Goal: Information Seeking & Learning: Learn about a topic

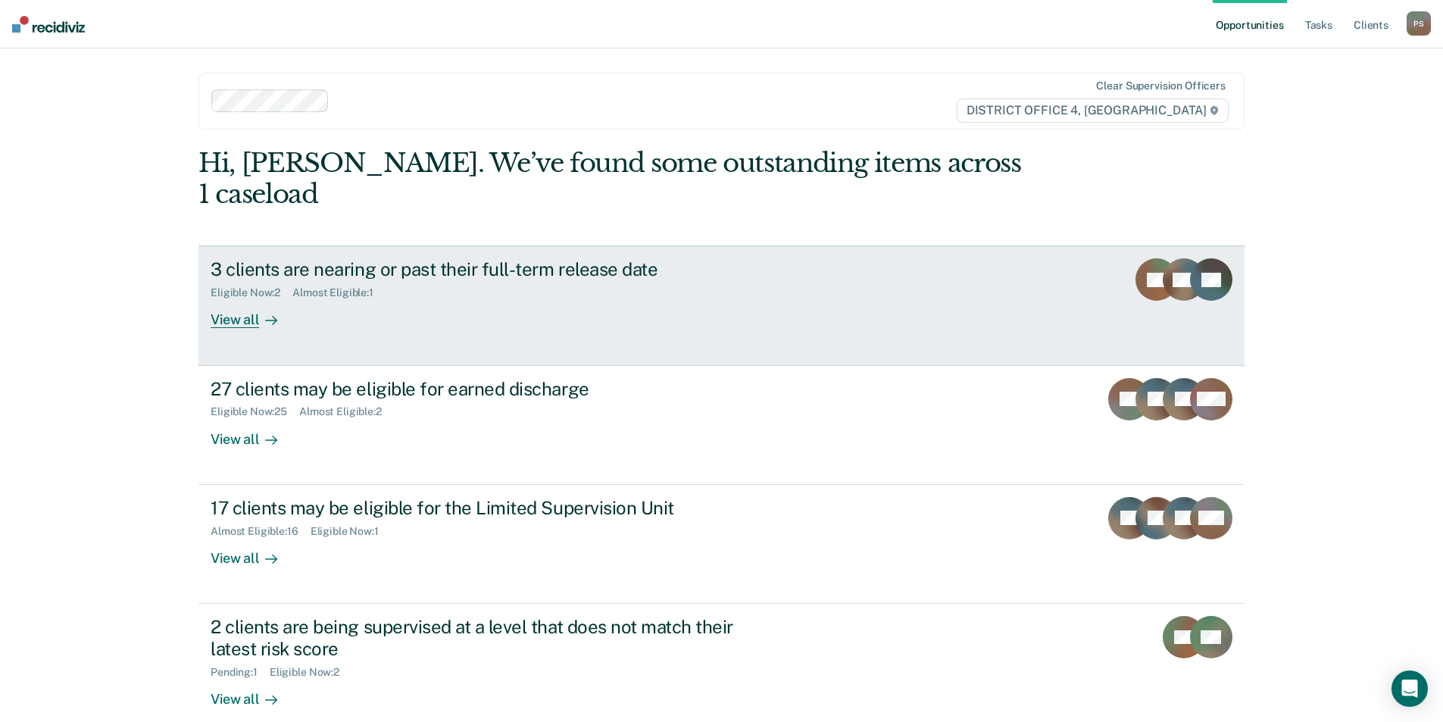
click at [243, 310] on link "3 clients are nearing or past their full-term release date Eligible Now : 2 Alm…" at bounding box center [722, 305] width 1046 height 120
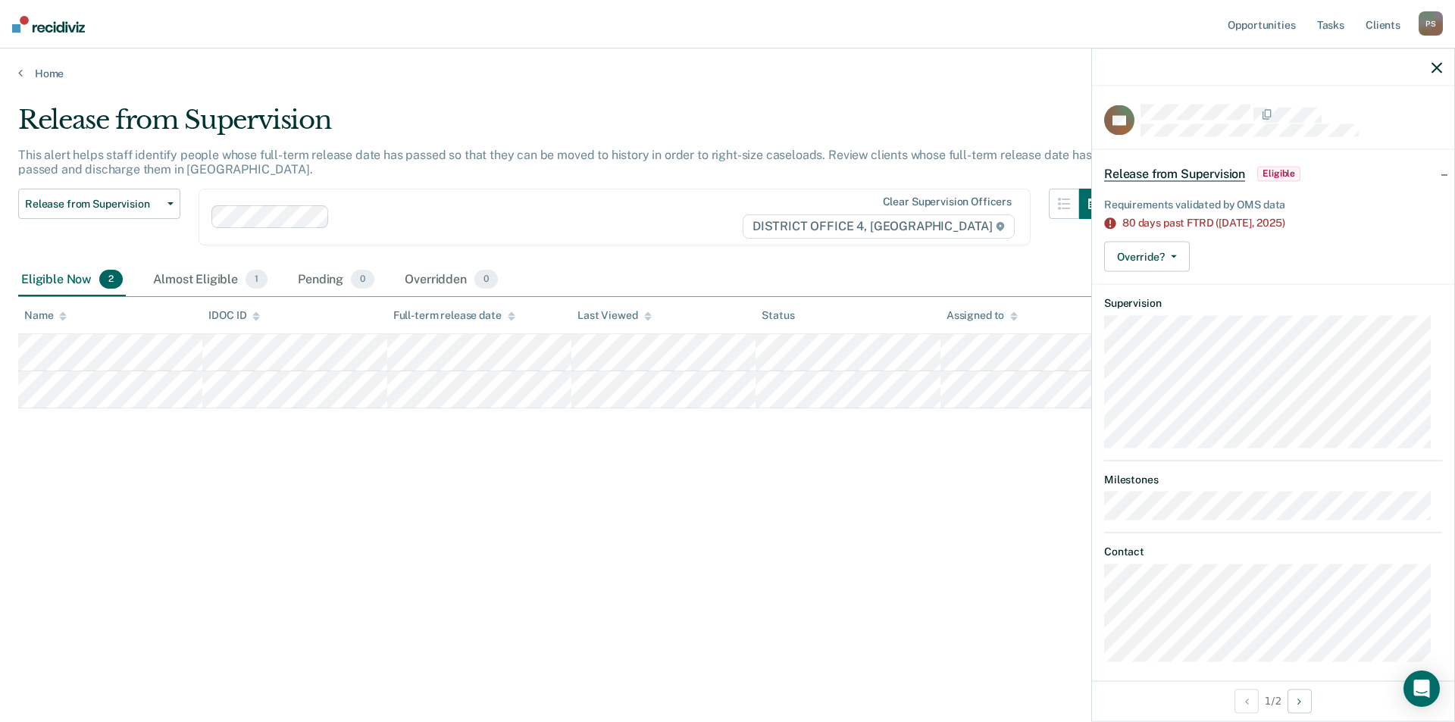
click at [787, 438] on div "Release from Supervision This alert helps staff identify people whose full-term…" at bounding box center [727, 357] width 1418 height 504
